Goal: Find contact information: Find contact information

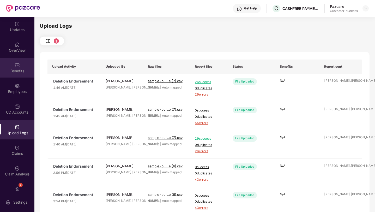
click at [13, 70] on div "Benefits" at bounding box center [17, 70] width 34 height 5
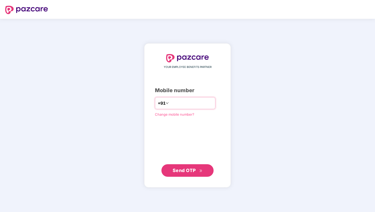
type input "**********"
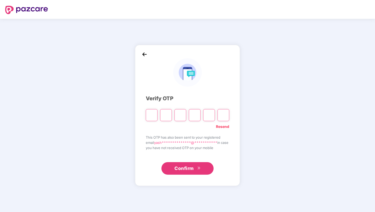
type input "*"
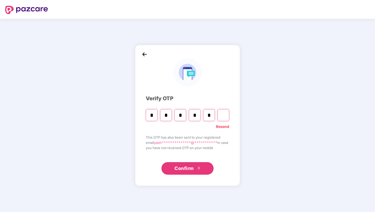
type input "*"
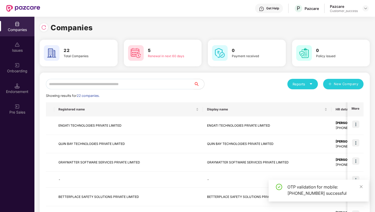
click at [150, 89] on div "Reports New Company Showing results for 22 companies. Registered name Display n…" at bounding box center [205, 198] width 318 height 238
click at [150, 88] on input "text" at bounding box center [120, 84] width 148 height 10
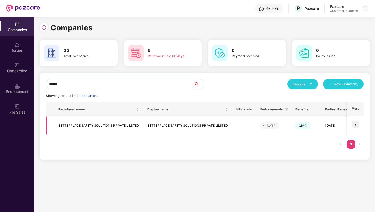
type input "******"
click at [356, 124] on img at bounding box center [355, 123] width 7 height 7
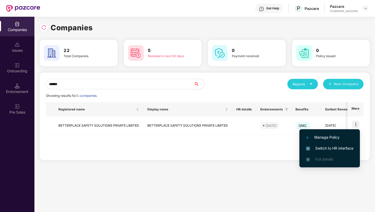
click at [343, 146] on span "Switch to HR interface" at bounding box center [329, 148] width 47 height 6
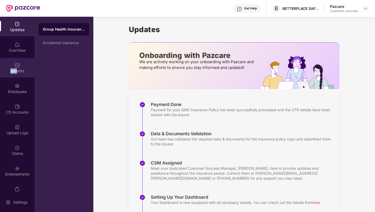
click at [16, 68] on div "Benefits" at bounding box center [17, 70] width 34 height 5
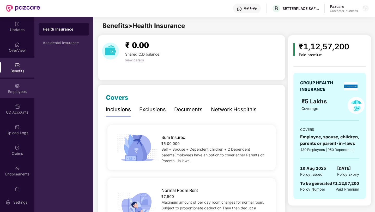
click at [14, 82] on div "Employees" at bounding box center [17, 88] width 34 height 20
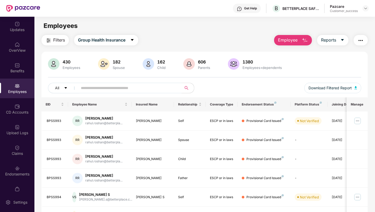
click at [95, 88] on input "text" at bounding box center [128, 88] width 94 height 8
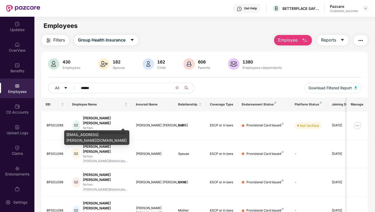
type input "******"
drag, startPoint x: 120, startPoint y: 135, endPoint x: 65, endPoint y: 134, distance: 55.8
click at [64, 134] on div "[EMAIL_ADDRESS][PERSON_NAME][DOMAIN_NAME]" at bounding box center [96, 137] width 65 height 15
copy div "[EMAIL_ADDRESS][PERSON_NAME][DOMAIN_NAME]"
